Goal: Navigation & Orientation: Find specific page/section

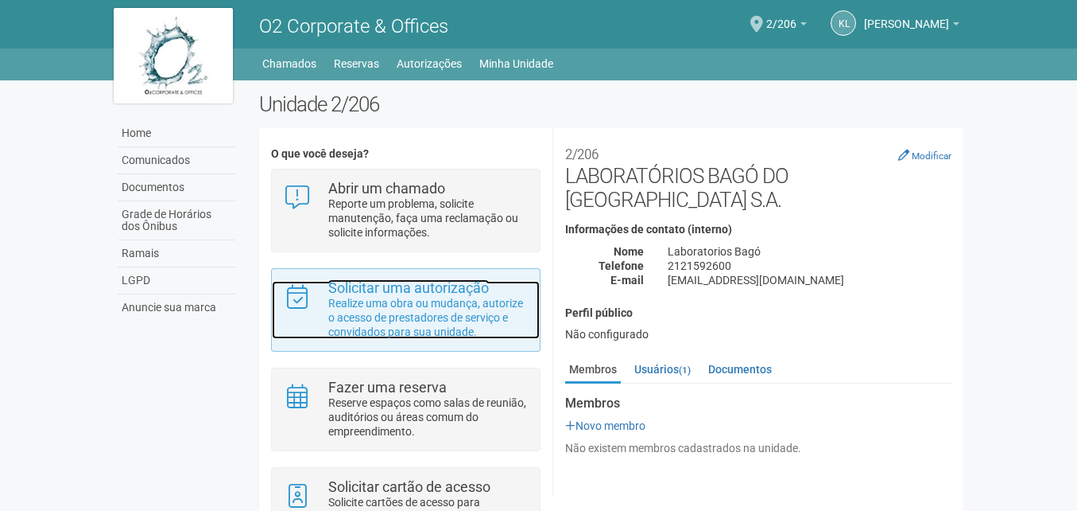
click at [503, 323] on p "Realize uma obra ou mudança, autorize o acesso de prestadores de serviço e conv…" at bounding box center [428, 317] width 200 height 43
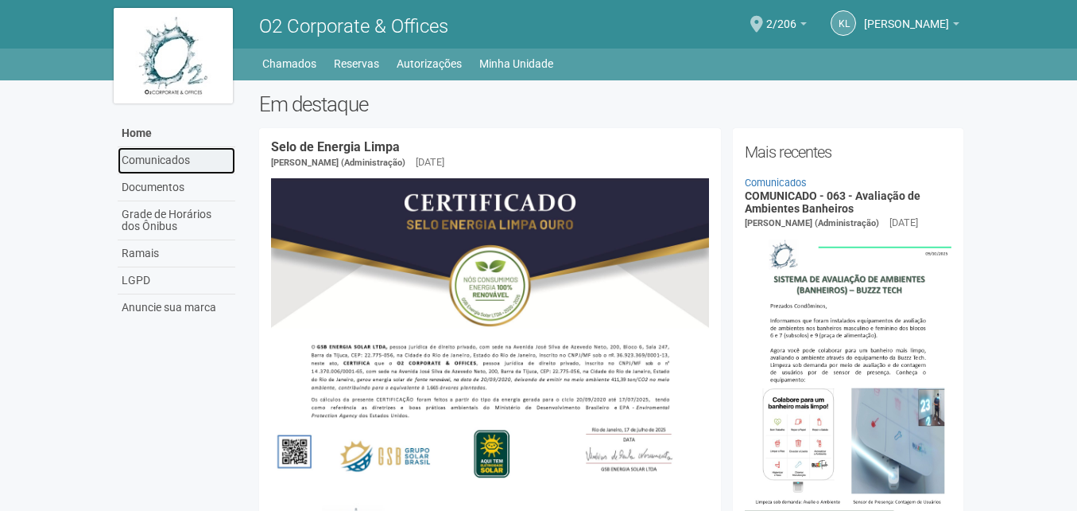
click at [165, 159] on link "Comunicados" at bounding box center [177, 160] width 118 height 27
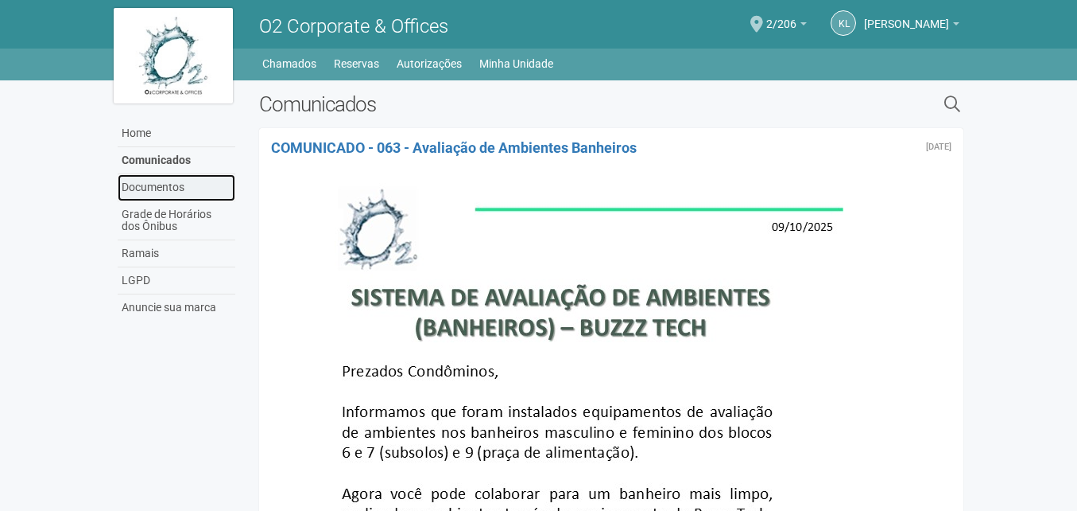
click at [177, 192] on link "Documentos" at bounding box center [177, 187] width 118 height 27
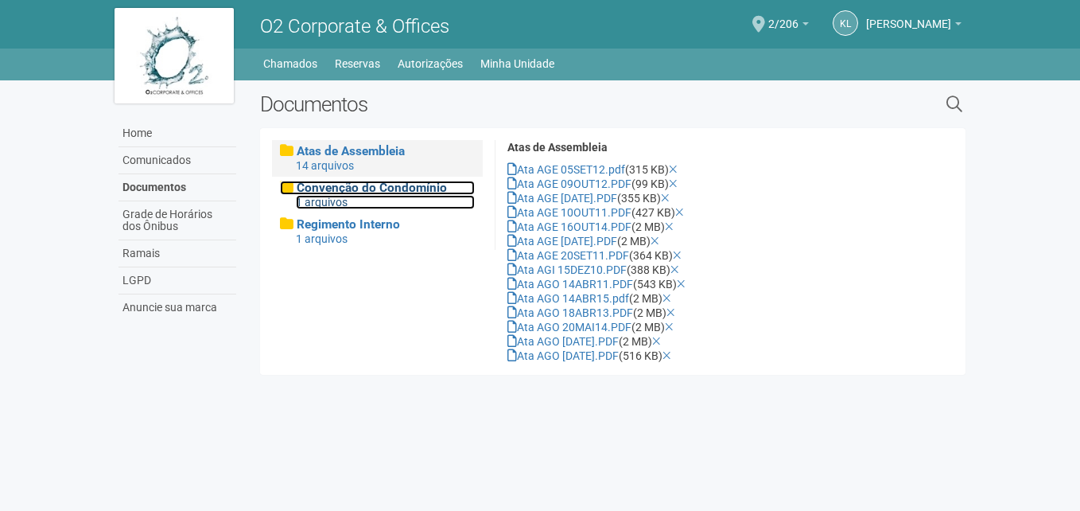
click at [393, 199] on div "1 arquivos" at bounding box center [385, 202] width 179 height 14
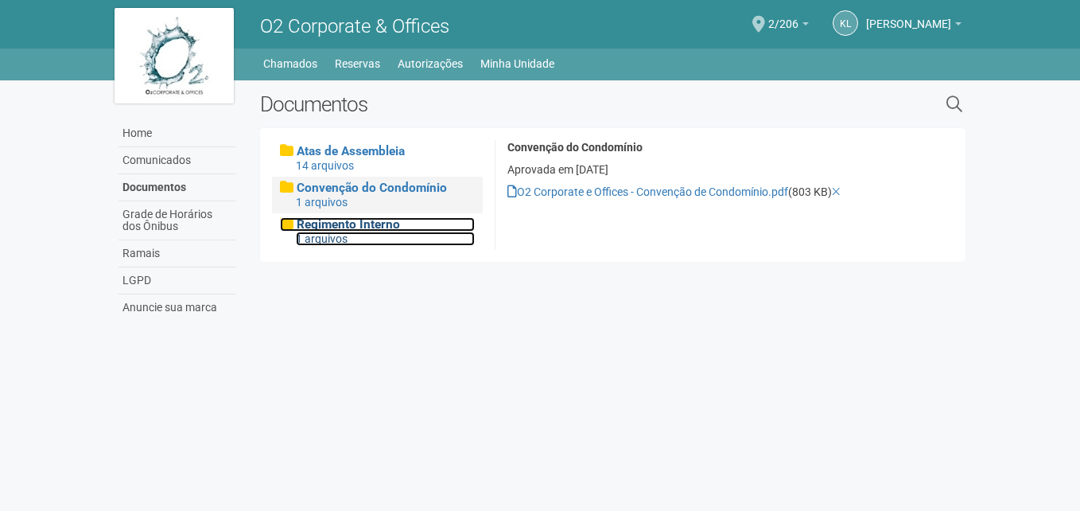
click at [374, 231] on span "Regimento Interno" at bounding box center [348, 224] width 103 height 14
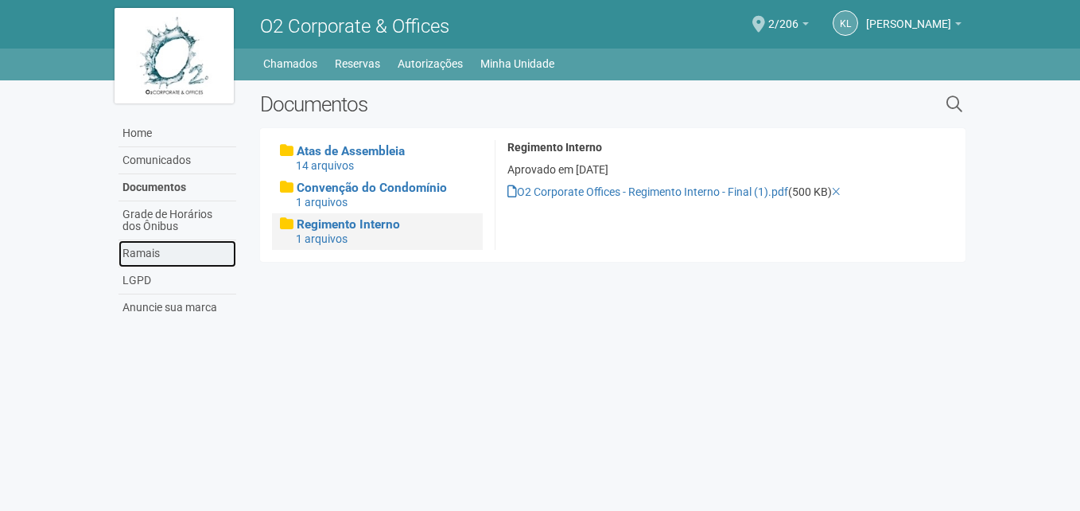
click at [179, 252] on link "Ramais" at bounding box center [177, 253] width 118 height 27
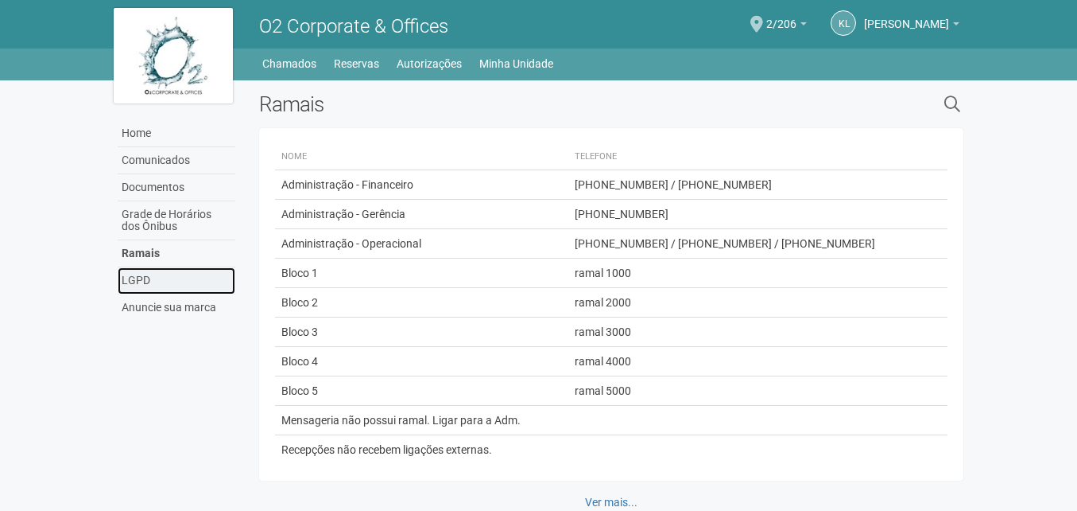
click at [139, 274] on link "LGPD" at bounding box center [177, 280] width 118 height 27
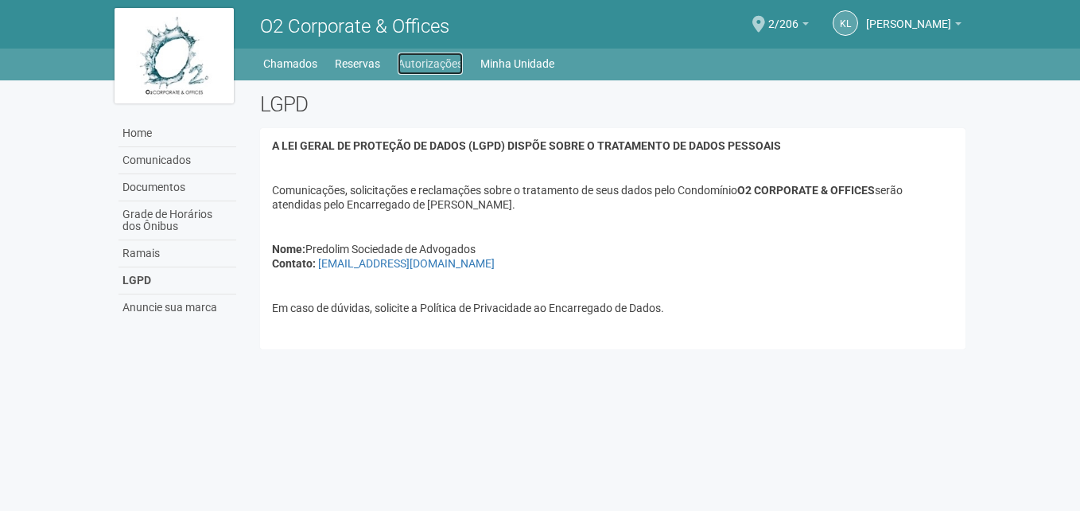
click at [421, 61] on link "Autorizações" at bounding box center [430, 63] width 65 height 22
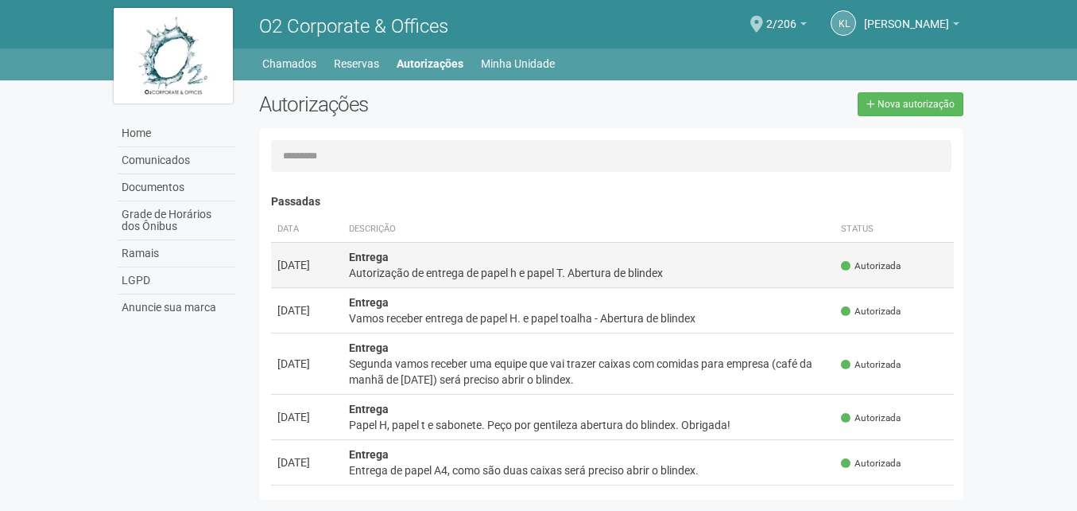
click at [432, 272] on div "Autorização de entrega de papel h e papel T. Abertura de blindex" at bounding box center [589, 273] width 480 height 16
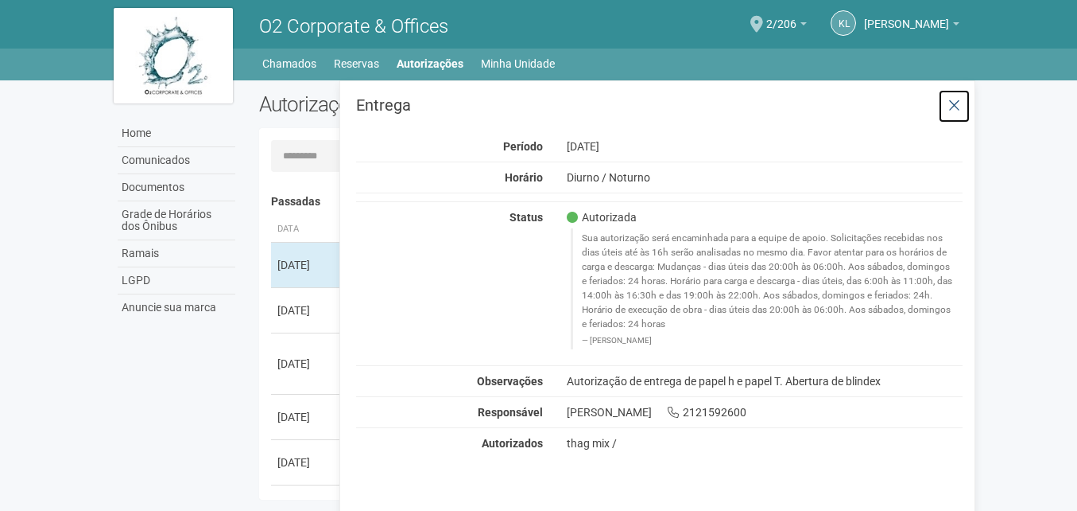
click at [953, 103] on icon at bounding box center [955, 106] width 12 height 16
